Goal: Task Accomplishment & Management: Complete application form

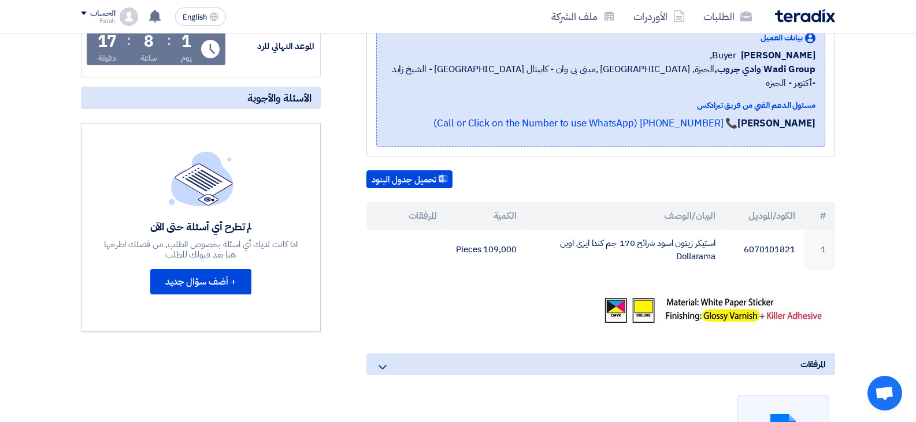
scroll to position [231, 0]
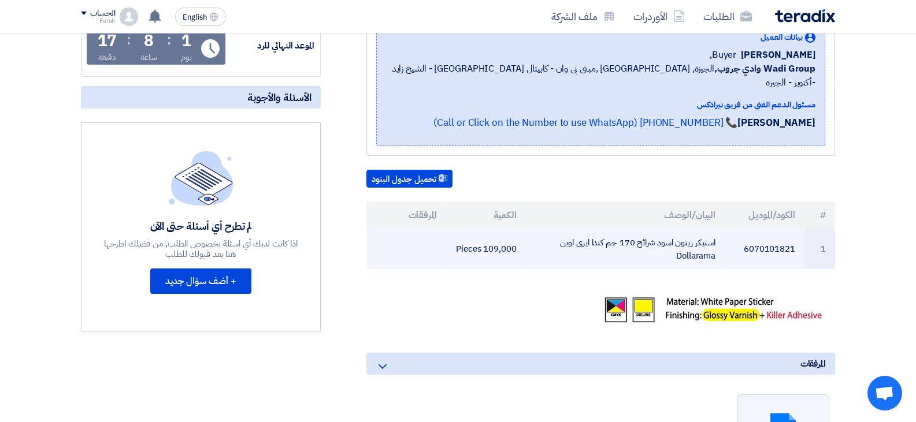
drag, startPoint x: 526, startPoint y: 235, endPoint x: 405, endPoint y: 229, distance: 121.0
click at [405, 229] on tr "1 6070101821 استيكر زيتون اسود شرائح 170 جم كندا ايزى اوبن Dollarama 109,000 Pi…" at bounding box center [600, 249] width 469 height 40
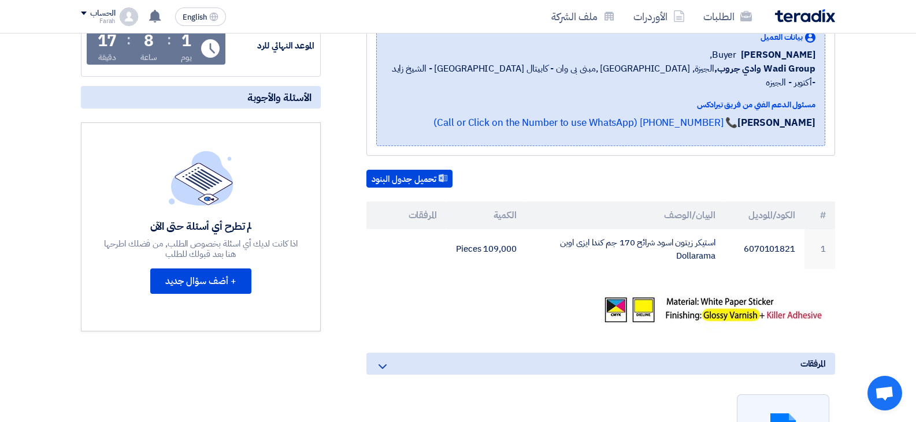
click at [485, 265] on div "طلب عرض سعر استيكر رول رقم 165317 [PERSON_NAME] اسود شرائح 170 جم كندا ايزى اوب…" at bounding box center [586, 302] width 514 height 654
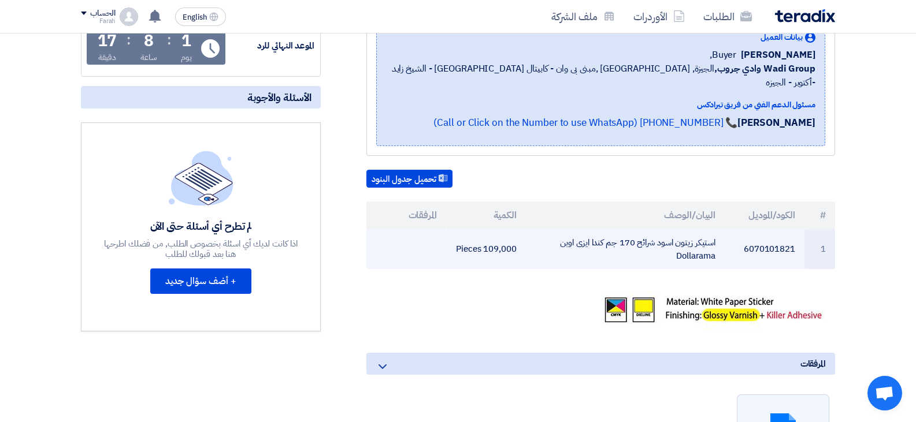
drag, startPoint x: 519, startPoint y: 236, endPoint x: 398, endPoint y: 232, distance: 121.4
click at [398, 232] on tr "1 6070101821 استيكر زيتون اسود شرائح 170 جم كندا ايزى اوبن Dollarama 109,000 Pi…" at bounding box center [600, 249] width 469 height 40
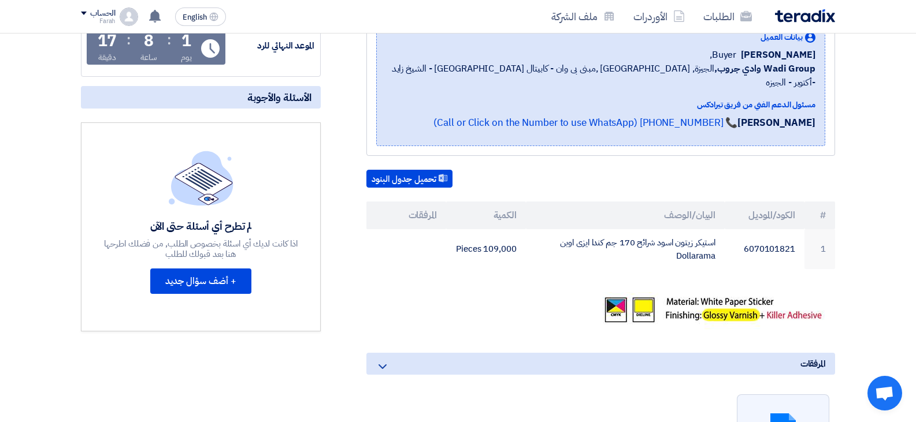
click at [659, 278] on div "طلب عرض سعر استيكر رول رقم 165317 [PERSON_NAME] اسود شرائح 170 جم كندا ايزى اوب…" at bounding box center [586, 302] width 514 height 654
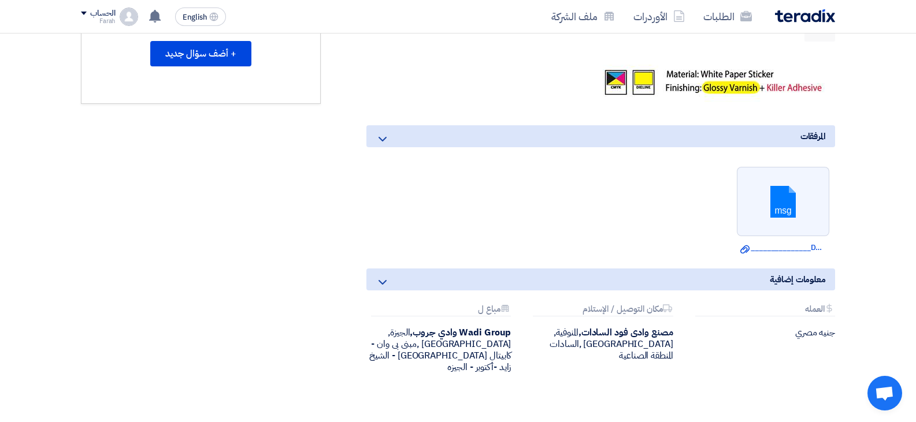
scroll to position [462, 0]
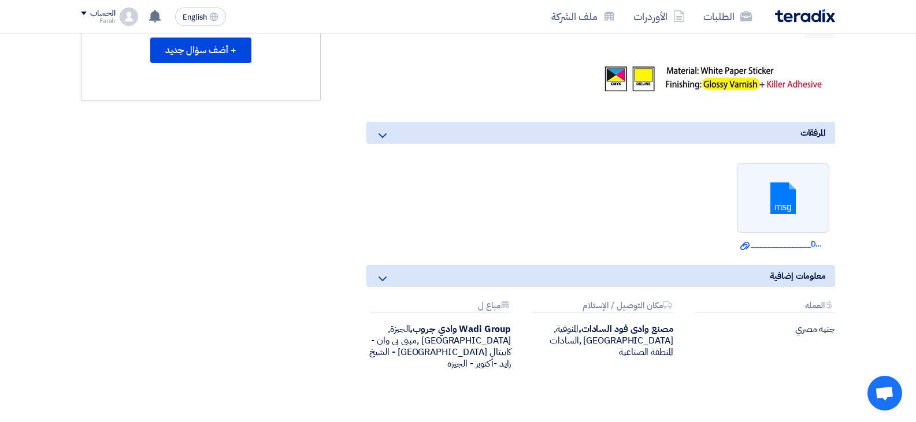
drag, startPoint x: 843, startPoint y: 71, endPoint x: 703, endPoint y: 71, distance: 140.4
click at [703, 71] on div "طلب عرض سعر استيكر رول رقم 165317 [PERSON_NAME] اسود شرائح 170 جم كندا ايزى اوب…" at bounding box center [586, 70] width 514 height 654
click at [703, 71] on img at bounding box center [715, 80] width 242 height 38
click at [689, 87] on div "طلب عرض سعر استيكر رول رقم 165317 [PERSON_NAME] اسود شرائح 170 جم كندا ايزى اوب…" at bounding box center [586, 70] width 514 height 654
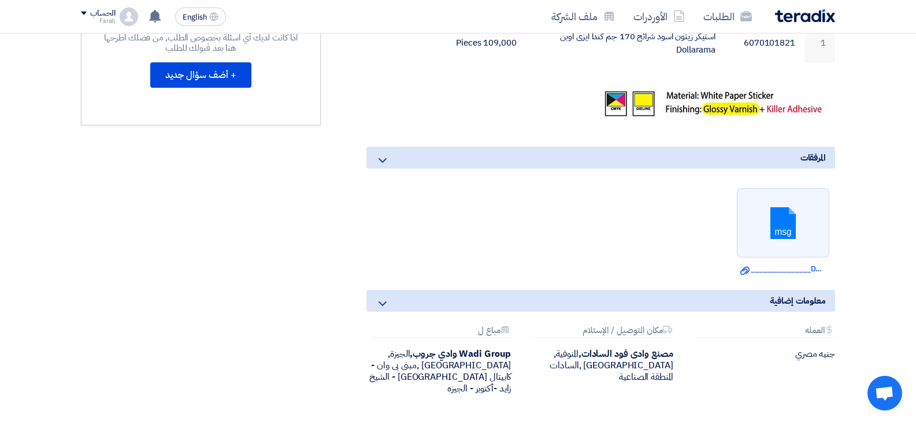
scroll to position [434, 0]
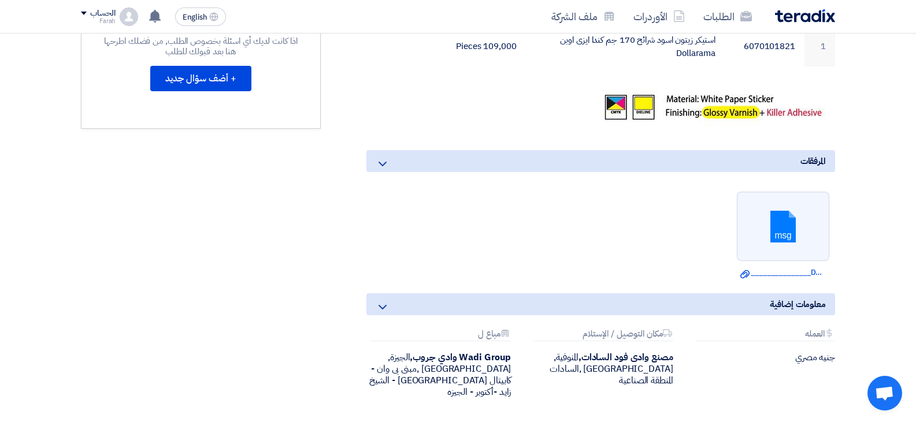
click at [754, 113] on img at bounding box center [715, 109] width 242 height 38
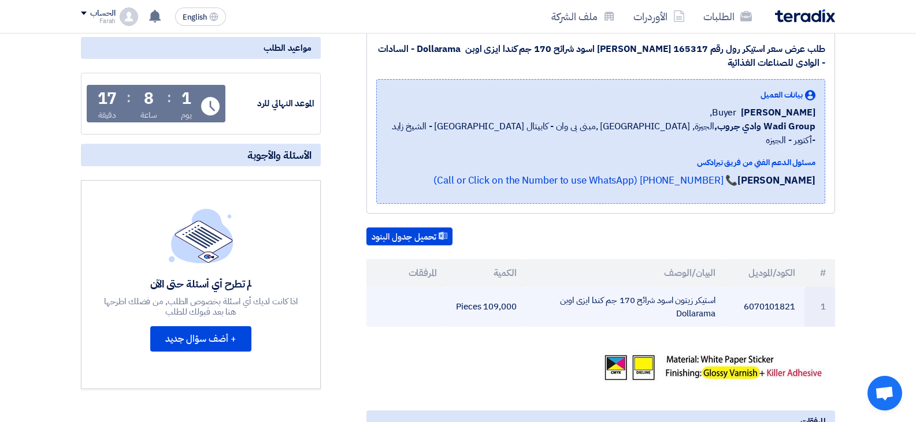
scroll to position [0, 0]
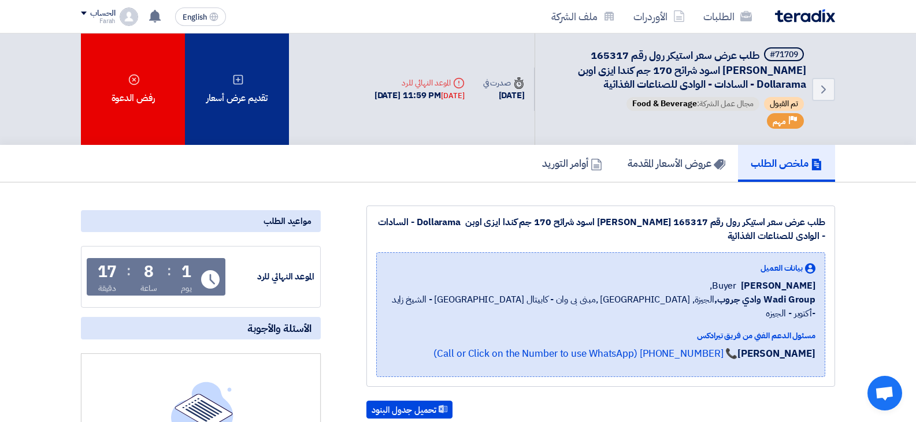
click at [244, 124] on div "تقديم عرض أسعار" at bounding box center [237, 90] width 104 height 112
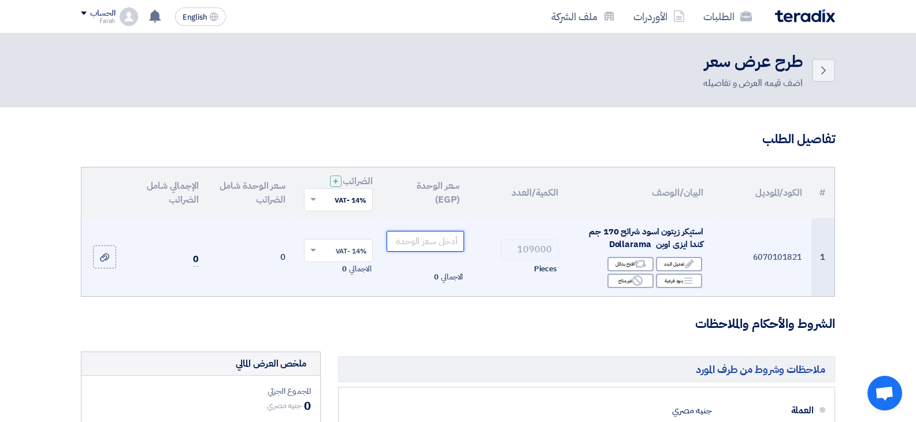
click at [443, 235] on input "number" at bounding box center [426, 241] width 78 height 21
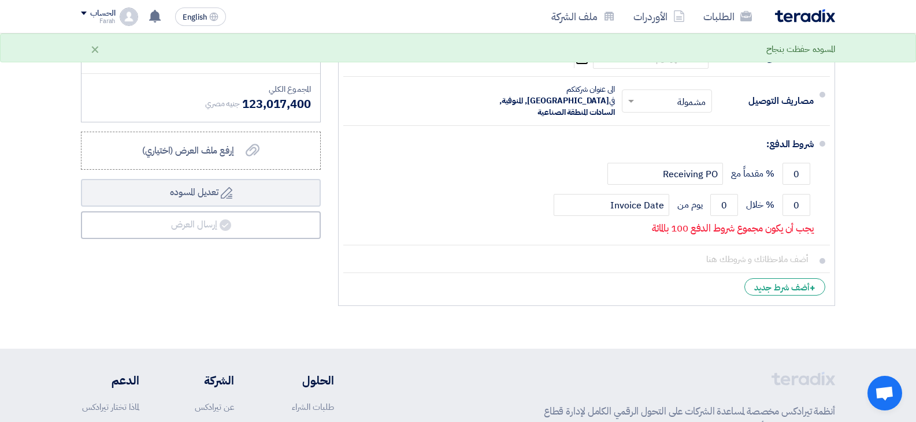
scroll to position [462, 0]
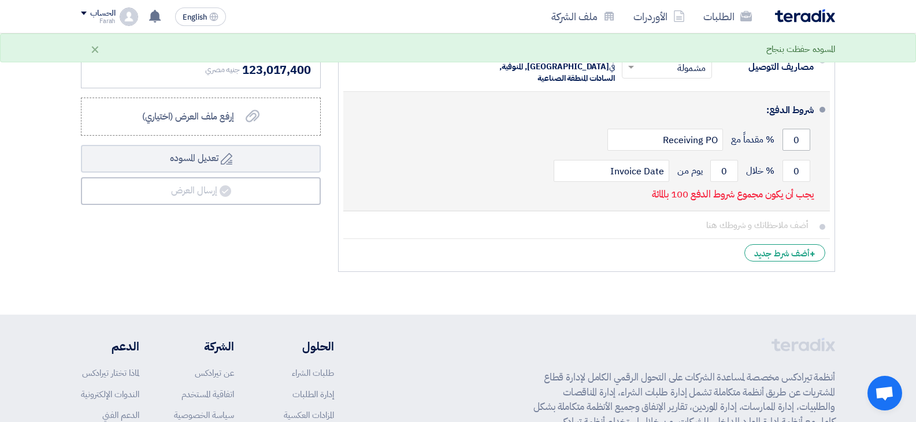
type input "990"
click at [802, 129] on input "0" at bounding box center [797, 140] width 28 height 22
drag, startPoint x: 802, startPoint y: 160, endPoint x: 793, endPoint y: 161, distance: 9.3
click at [793, 161] on input "0" at bounding box center [797, 171] width 28 height 22
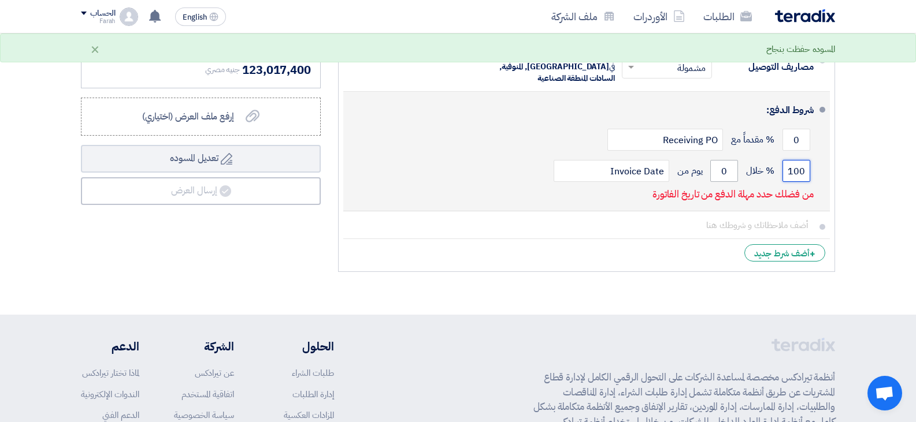
type input "100"
drag, startPoint x: 729, startPoint y: 160, endPoint x: 717, endPoint y: 161, distance: 12.2
click at [717, 161] on input "0" at bounding box center [724, 171] width 28 height 22
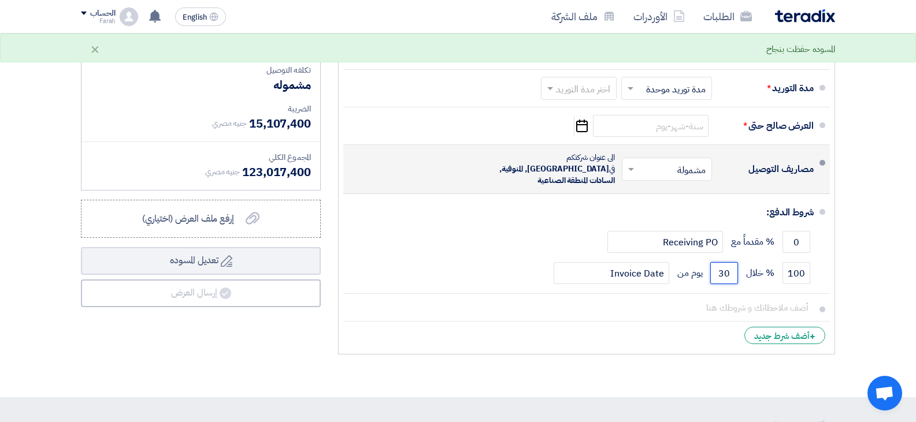
scroll to position [347, 0]
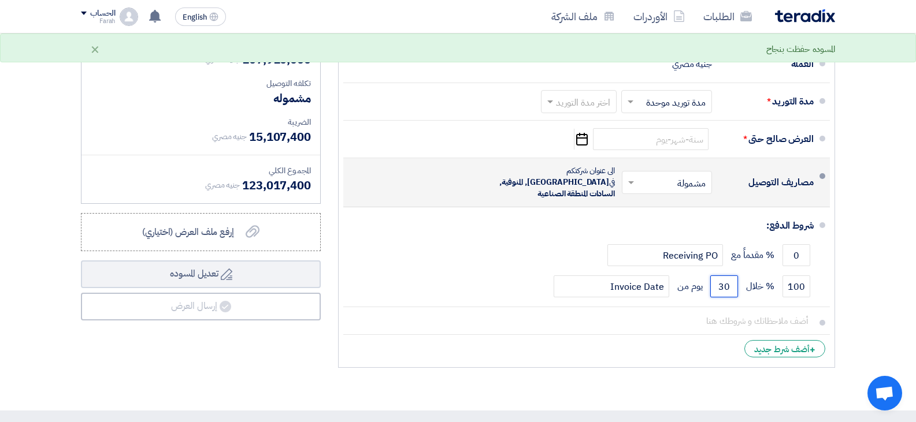
type input "30"
click at [729, 187] on div "مصاريف التوصيل" at bounding box center [767, 183] width 92 height 28
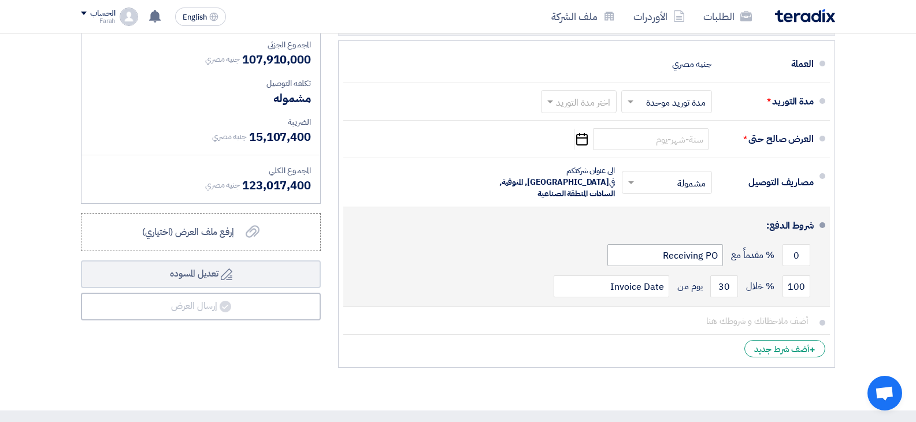
scroll to position [289, 0]
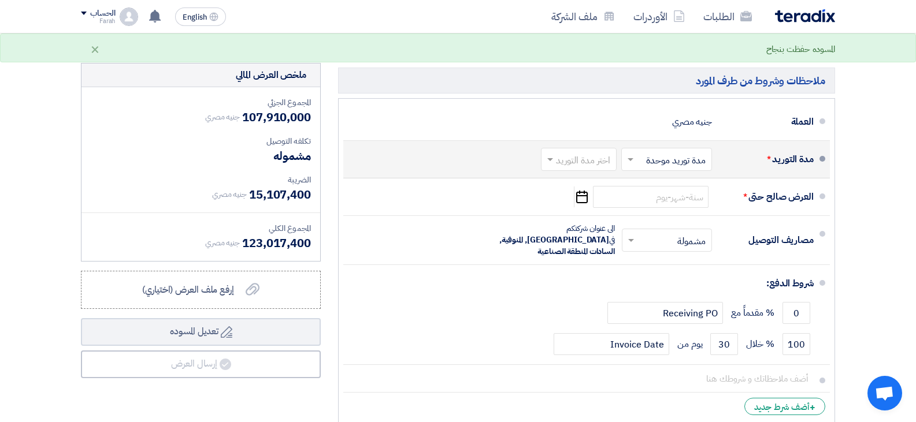
click at [683, 165] on input "text" at bounding box center [664, 161] width 85 height 17
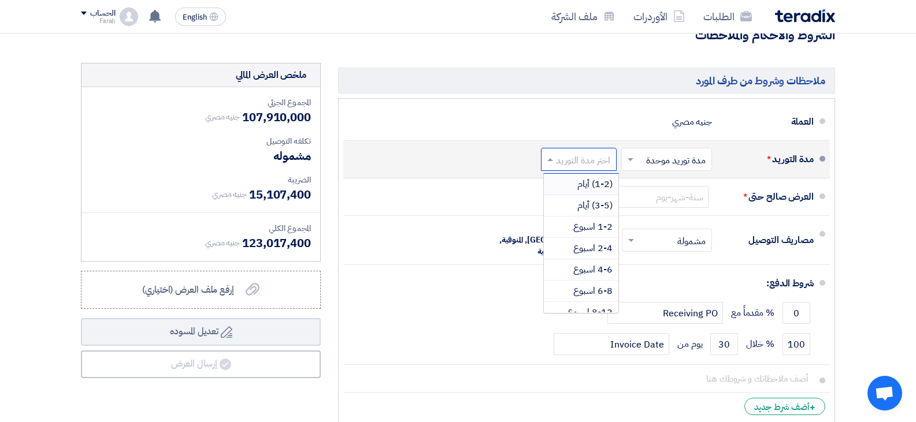
click at [584, 162] on input "text" at bounding box center [577, 161] width 70 height 17
click at [589, 211] on span "4-6 اسبوع" at bounding box center [592, 212] width 39 height 14
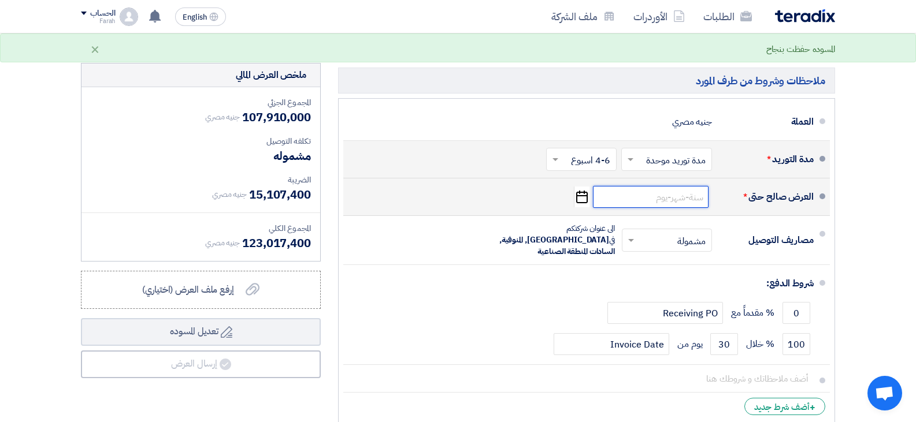
click at [681, 206] on input at bounding box center [651, 197] width 116 height 22
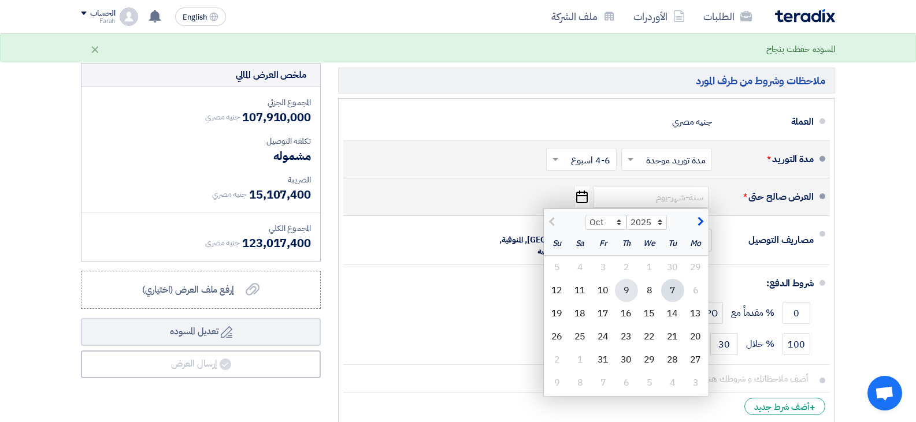
click at [628, 288] on div "9" at bounding box center [626, 290] width 23 height 23
type input "[DATE]"
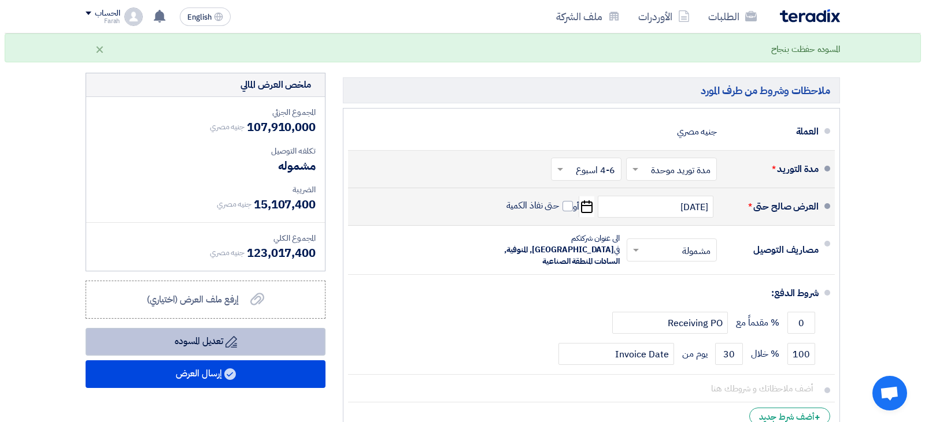
scroll to position [289, 0]
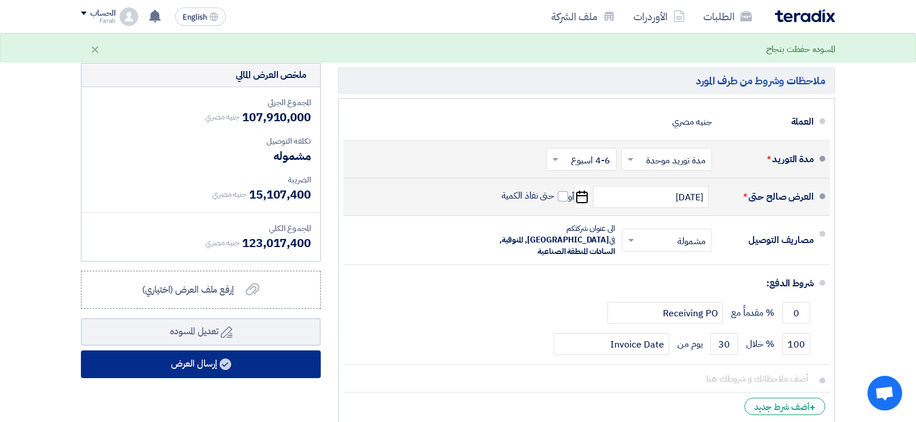
click at [225, 364] on use at bounding box center [226, 365] width 12 height 12
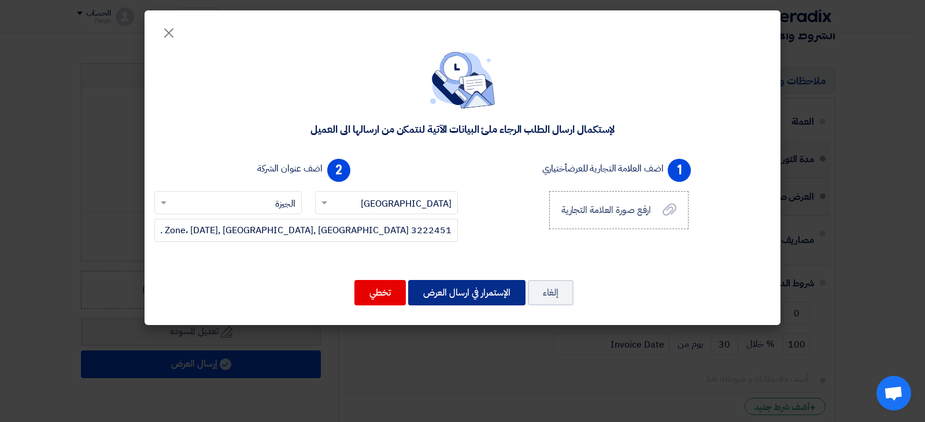
click at [481, 296] on button "الإستمرار في ارسال العرض" at bounding box center [466, 292] width 117 height 25
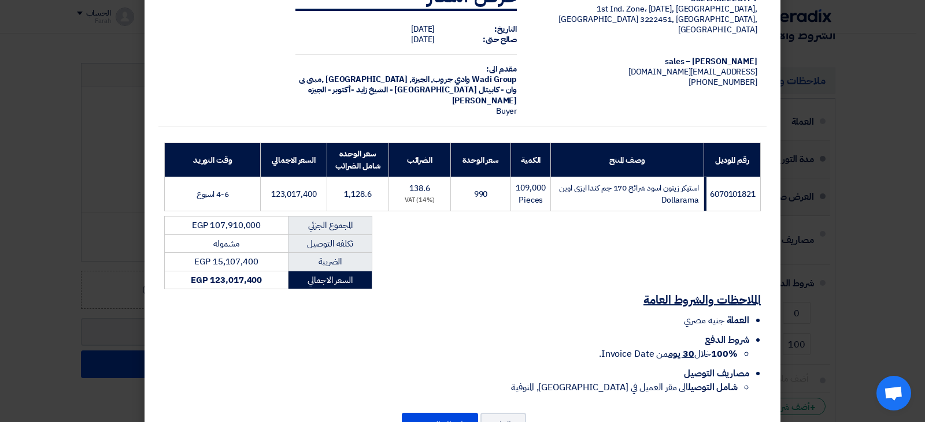
scroll to position [88, 0]
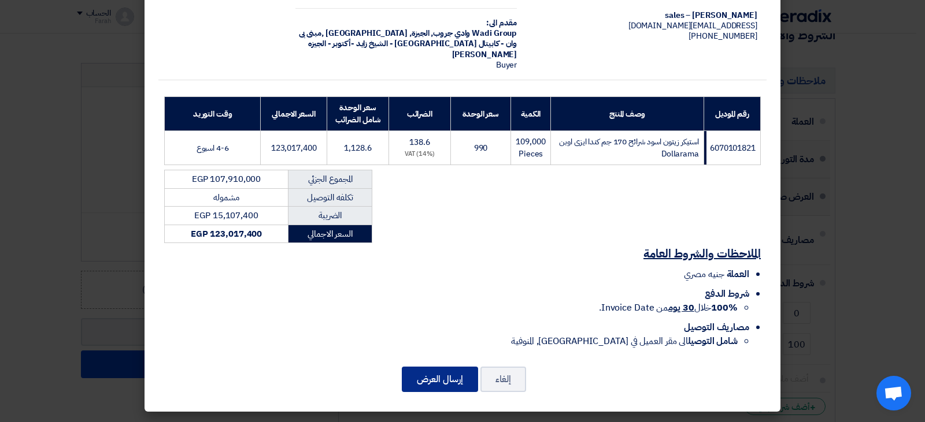
click at [447, 378] on button "إرسال العرض" at bounding box center [440, 379] width 76 height 25
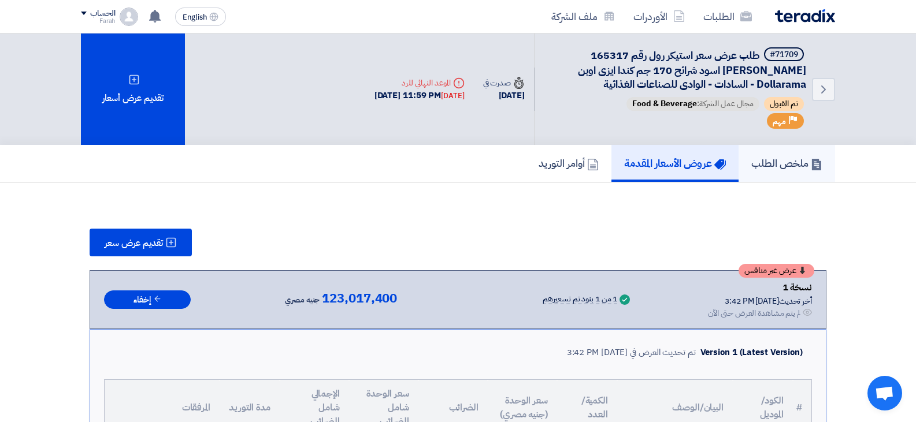
click at [802, 163] on h5 "ملخص الطلب" at bounding box center [786, 163] width 71 height 13
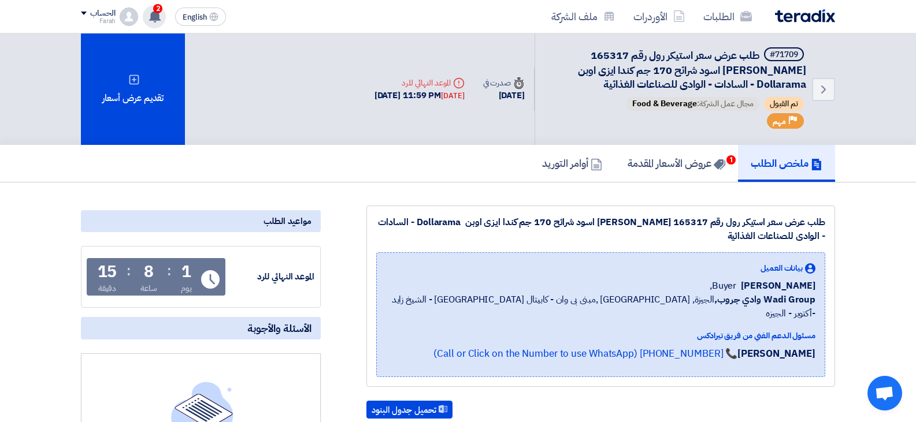
click at [154, 19] on use at bounding box center [155, 16] width 12 height 13
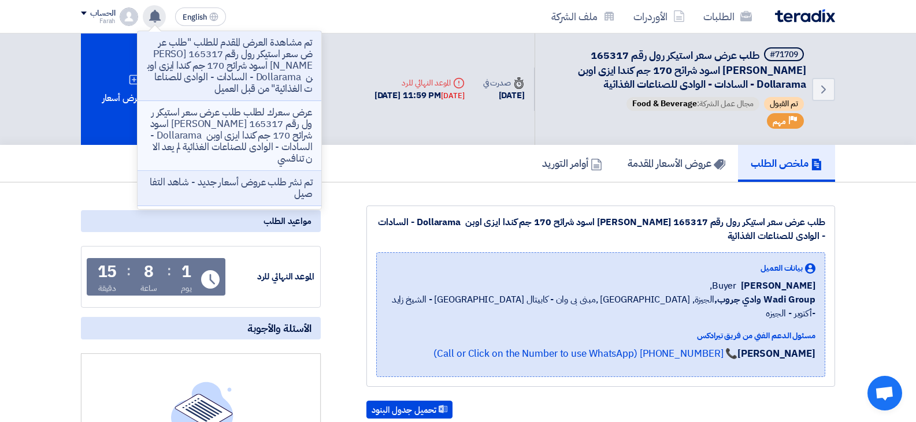
click at [224, 128] on p "عرض سعرك لطلب طلب عرض سعر استيكر رول رقم 165317 [PERSON_NAME] اسود شرائح 170 جم…" at bounding box center [229, 136] width 165 height 58
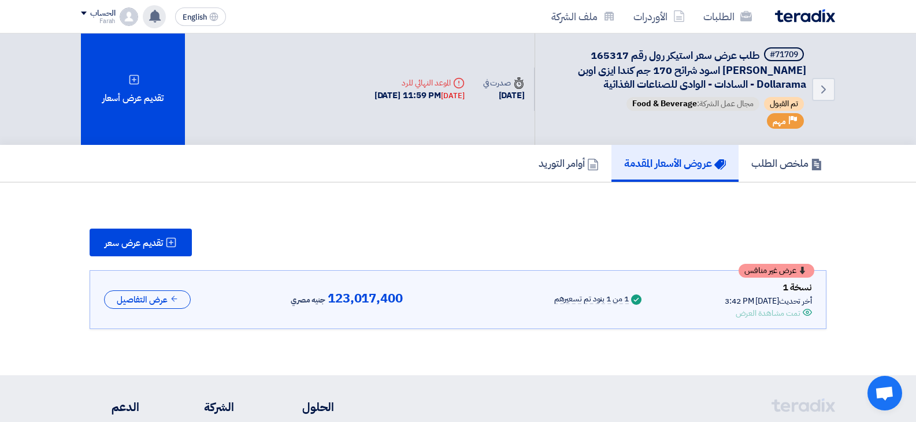
click at [156, 18] on use at bounding box center [155, 16] width 12 height 13
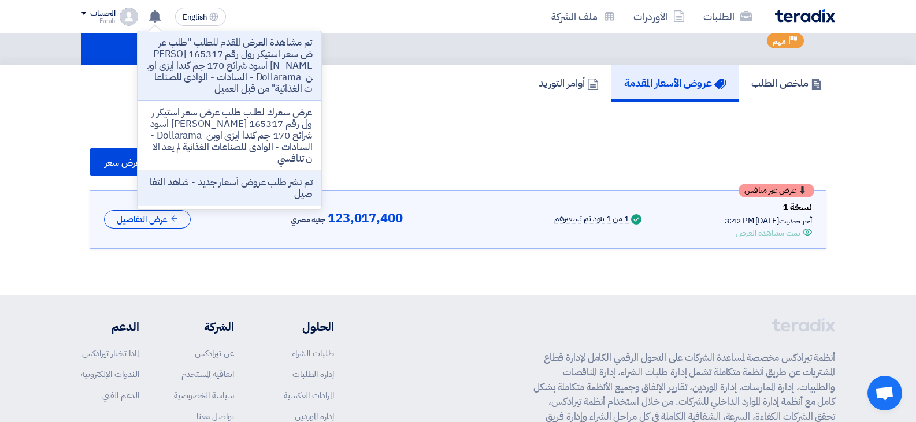
scroll to position [88, 0]
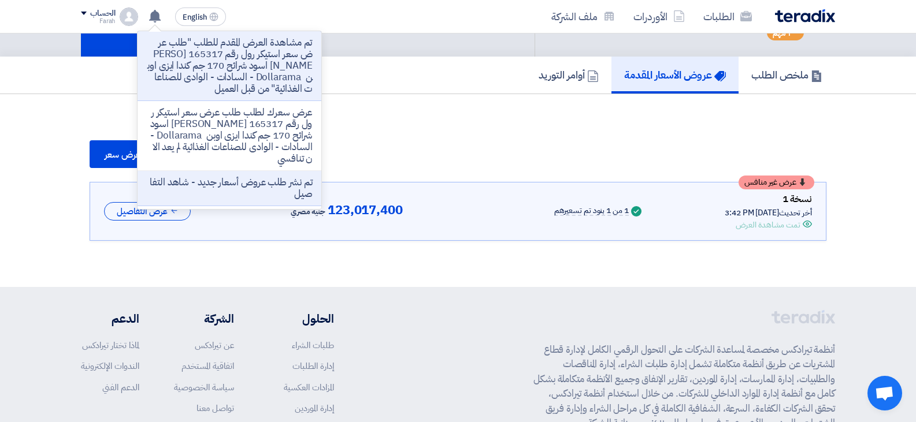
click at [365, 39] on div "Back #71709 طلب عرض سعر استيكر رول رقم 165317 [PERSON_NAME] اسود شرائح 170 جم ك…" at bounding box center [600, 1] width 470 height 112
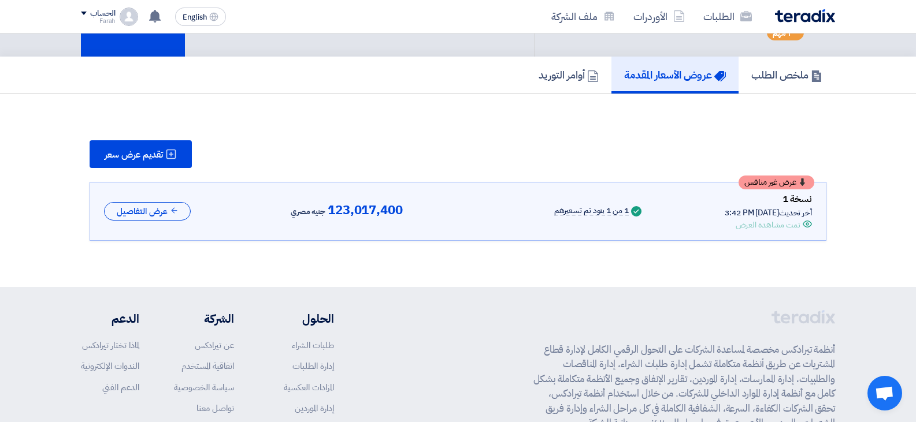
click at [338, 17] on div "الطلبات الأوردرات ملف الشركة English EN" at bounding box center [458, 16] width 772 height 33
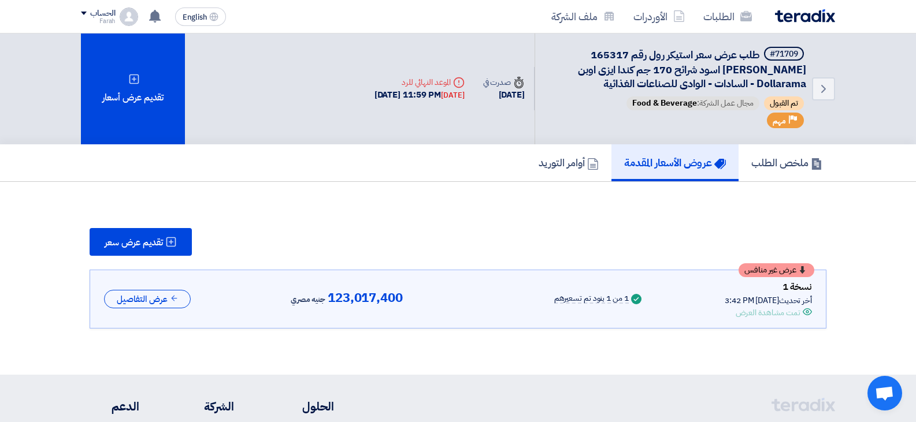
scroll to position [0, 0]
click at [807, 154] on link "ملخص الطلب" at bounding box center [787, 163] width 97 height 37
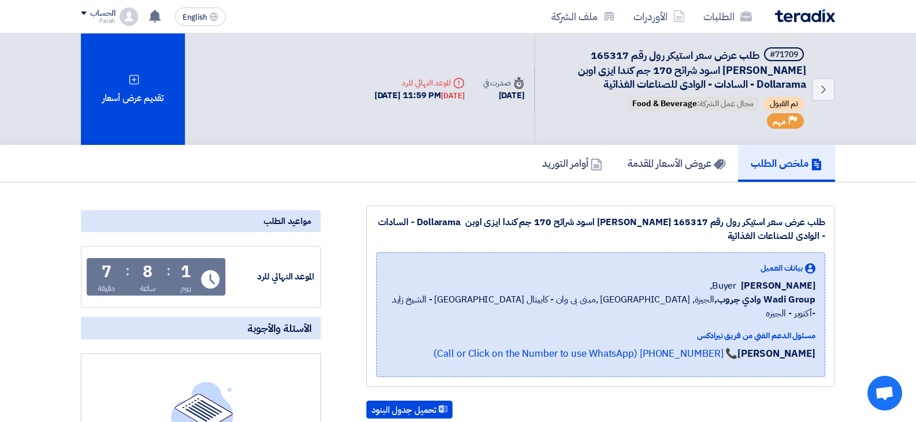
drag, startPoint x: 525, startPoint y: 98, endPoint x: 356, endPoint y: 114, distance: 169.5
click at [365, 111] on div "Back #71709 طلب عرض سعر استيكر رول رقم 165317 [PERSON_NAME] اسود شرائح 170 جم ك…" at bounding box center [600, 90] width 470 height 112
click at [365, 116] on div "Back #71709 طلب عرض سعر استيكر رول رقم 165317 [PERSON_NAME] اسود شرائح 170 جم ك…" at bounding box center [600, 90] width 470 height 112
click at [668, 167] on h5 "عروض الأسعار المقدمة" at bounding box center [677, 163] width 98 height 13
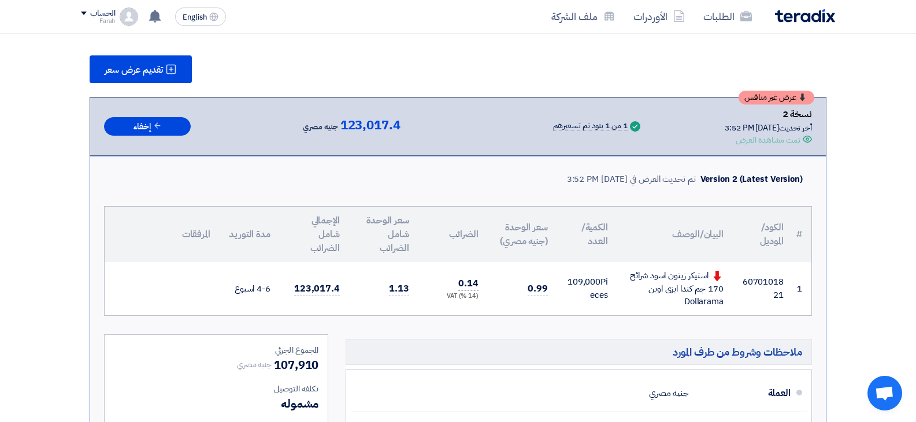
scroll to position [231, 0]
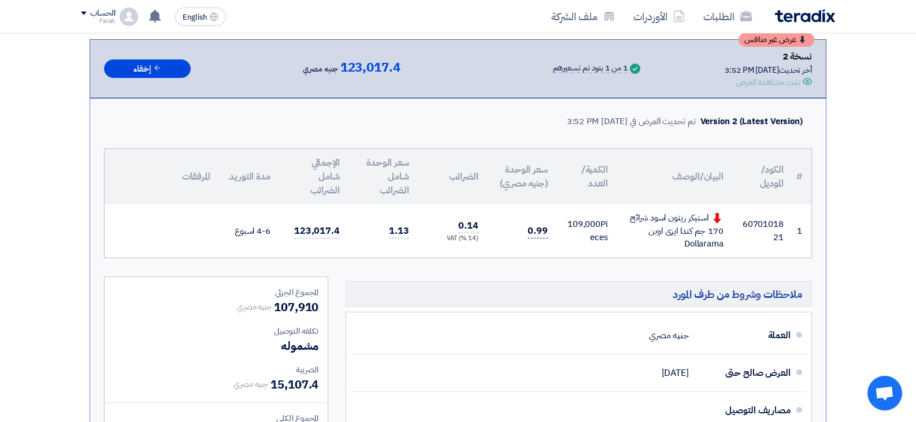
drag, startPoint x: 547, startPoint y: 230, endPoint x: 532, endPoint y: 230, distance: 14.4
click at [532, 230] on span "0.99" at bounding box center [538, 231] width 20 height 14
drag, startPoint x: 770, startPoint y: 246, endPoint x: 562, endPoint y: 229, distance: 209.3
click at [562, 229] on tr "1 6070101821 استيكر زيتون اسود شرائح 170 جم كندا ايزى اوبن Dollarama" at bounding box center [458, 231] width 707 height 53
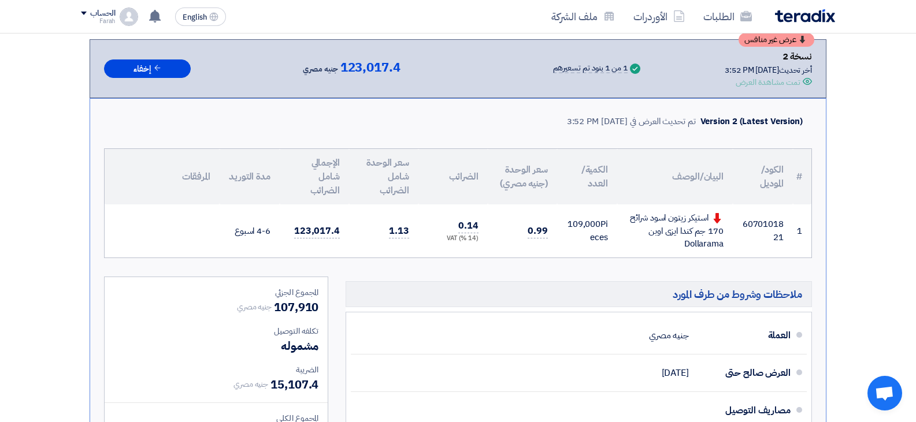
click at [551, 237] on td "0.99" at bounding box center [522, 231] width 69 height 53
drag, startPoint x: 546, startPoint y: 232, endPoint x: 530, endPoint y: 233, distance: 16.2
click at [530, 233] on span "0.99" at bounding box center [538, 231] width 20 height 14
drag, startPoint x: 530, startPoint y: 233, endPoint x: 540, endPoint y: 232, distance: 9.8
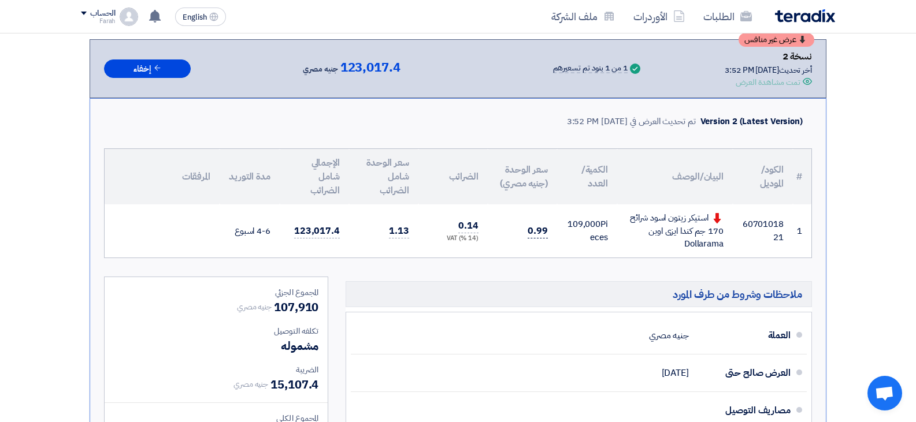
click at [540, 232] on span "0.99" at bounding box center [538, 231] width 20 height 14
drag, startPoint x: 713, startPoint y: 245, endPoint x: 643, endPoint y: 230, distance: 71.5
click at [643, 230] on div "استيكر زيتون اسود شرائح 170 جم كندا ايزى اوبن Dollarama" at bounding box center [674, 231] width 97 height 39
click at [640, 230] on div "استيكر زيتون اسود شرائح 170 جم كندا ايزى اوبن Dollarama" at bounding box center [674, 231] width 97 height 39
